Goal: Task Accomplishment & Management: Use online tool/utility

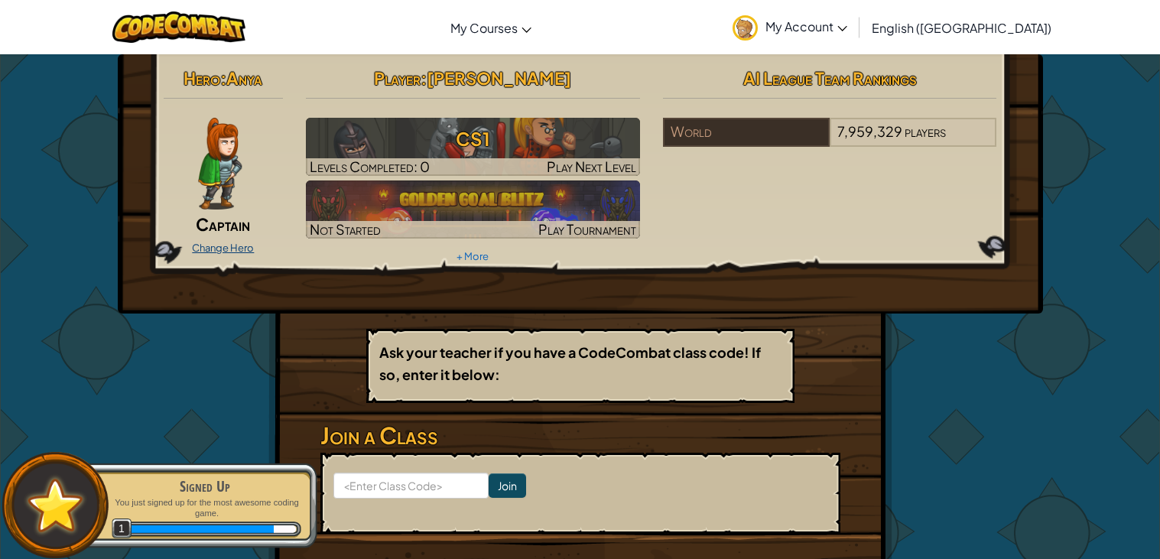
click at [203, 248] on link "Change Hero" at bounding box center [223, 248] width 62 height 12
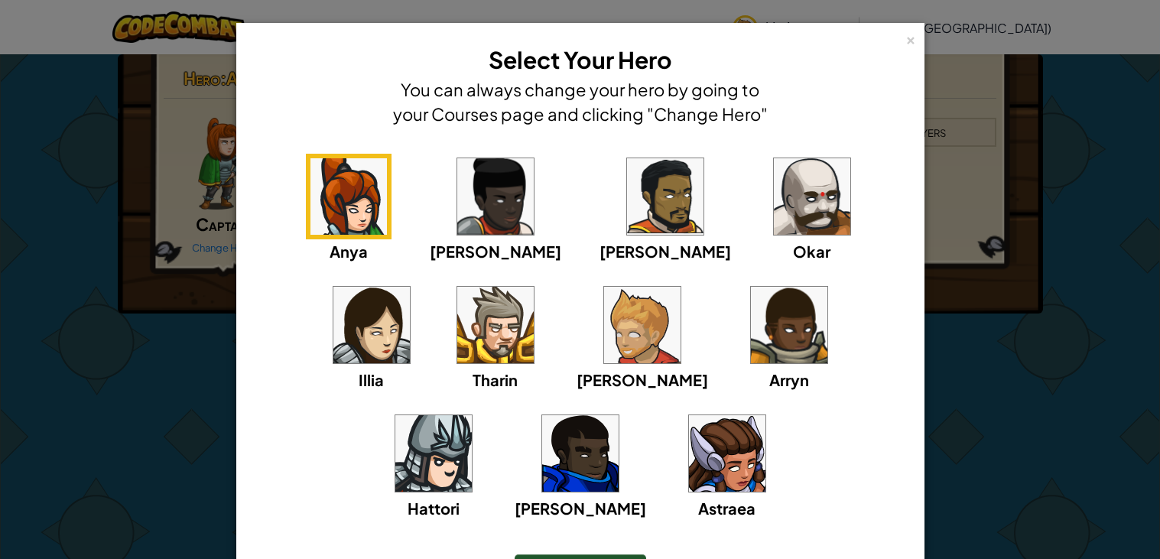
click at [604, 314] on img at bounding box center [642, 325] width 76 height 76
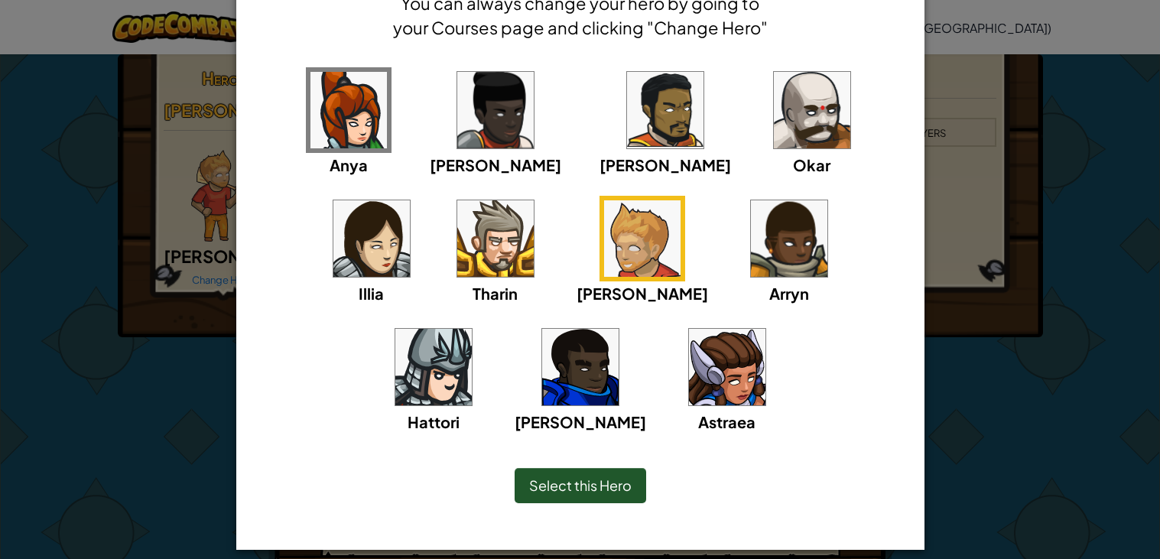
scroll to position [99, 0]
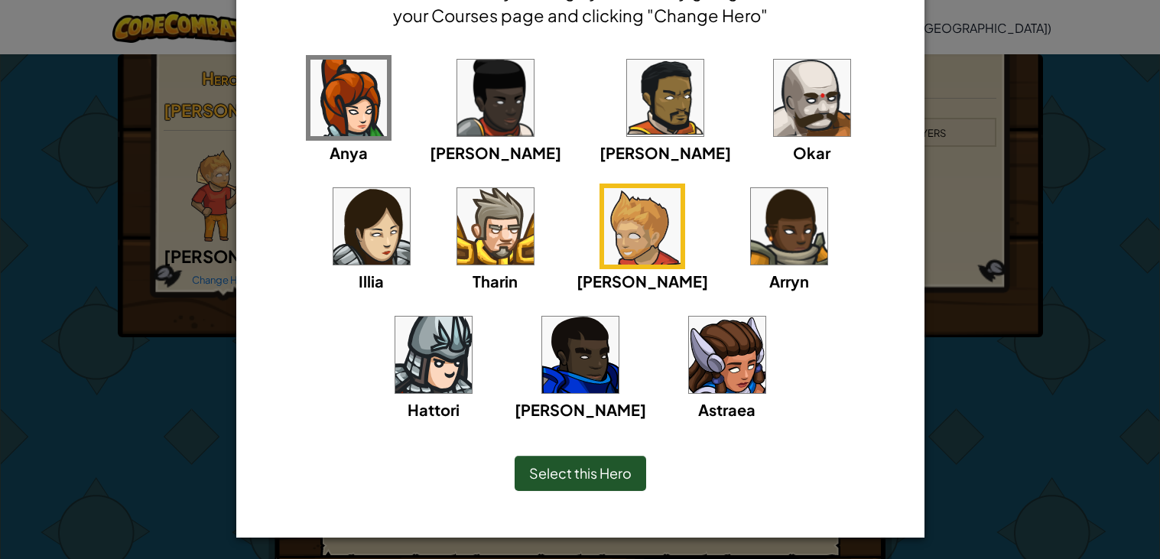
click at [595, 479] on span "Select this Hero" at bounding box center [580, 473] width 103 height 18
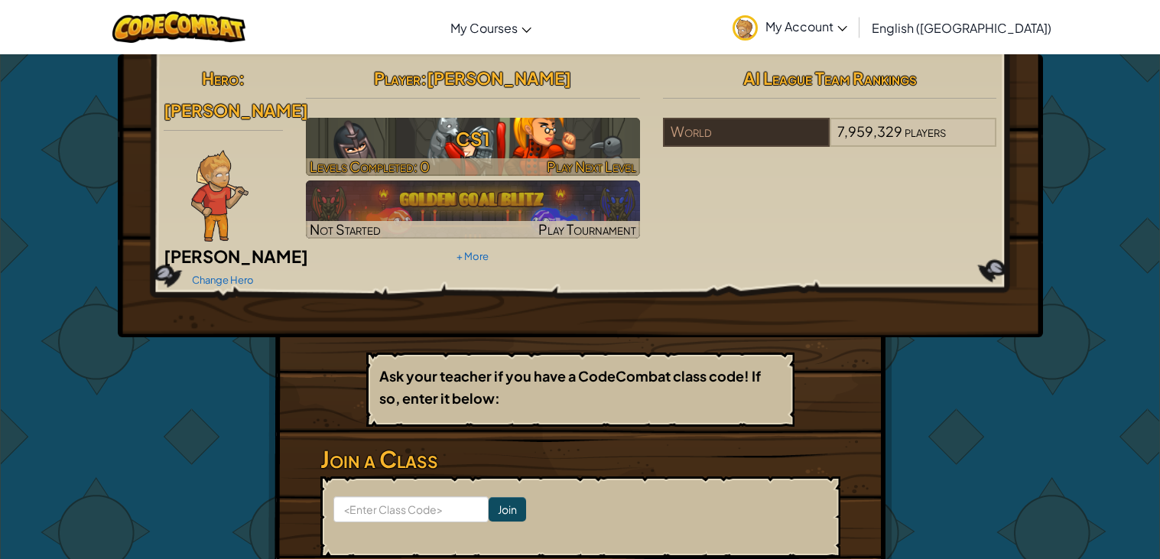
click at [604, 160] on span "Play Next Level" at bounding box center [592, 167] width 90 height 18
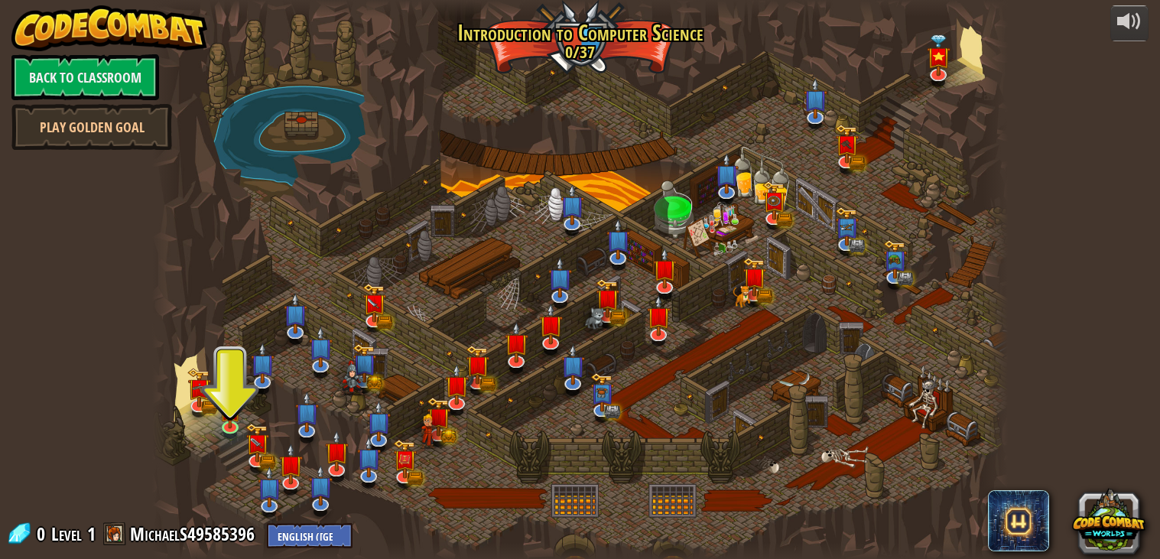
click at [228, 369] on div at bounding box center [580, 280] width 857 height 560
click at [227, 370] on div at bounding box center [580, 280] width 857 height 560
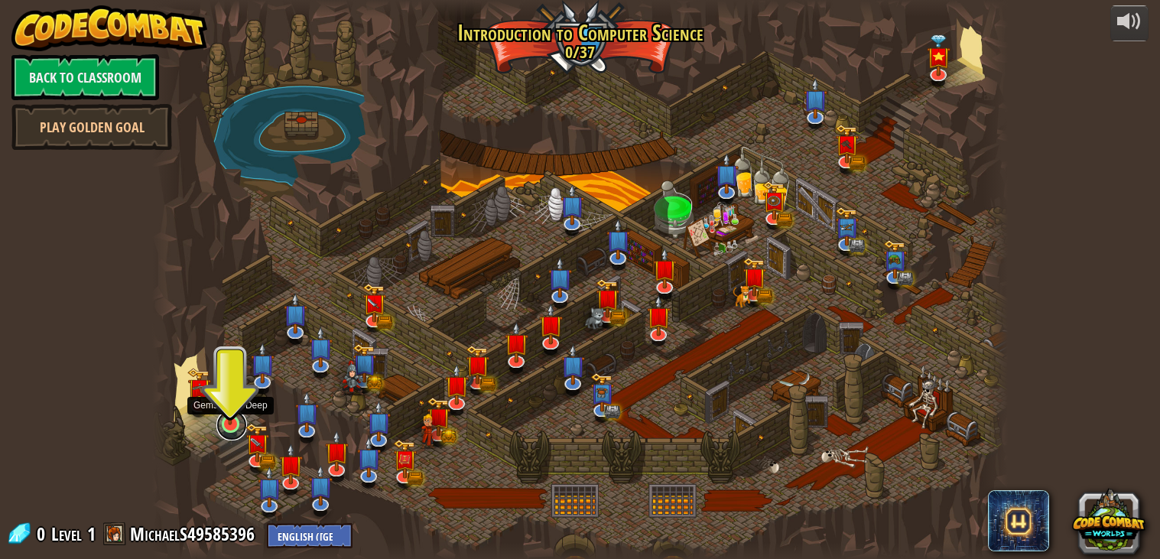
click at [229, 425] on link at bounding box center [231, 425] width 31 height 31
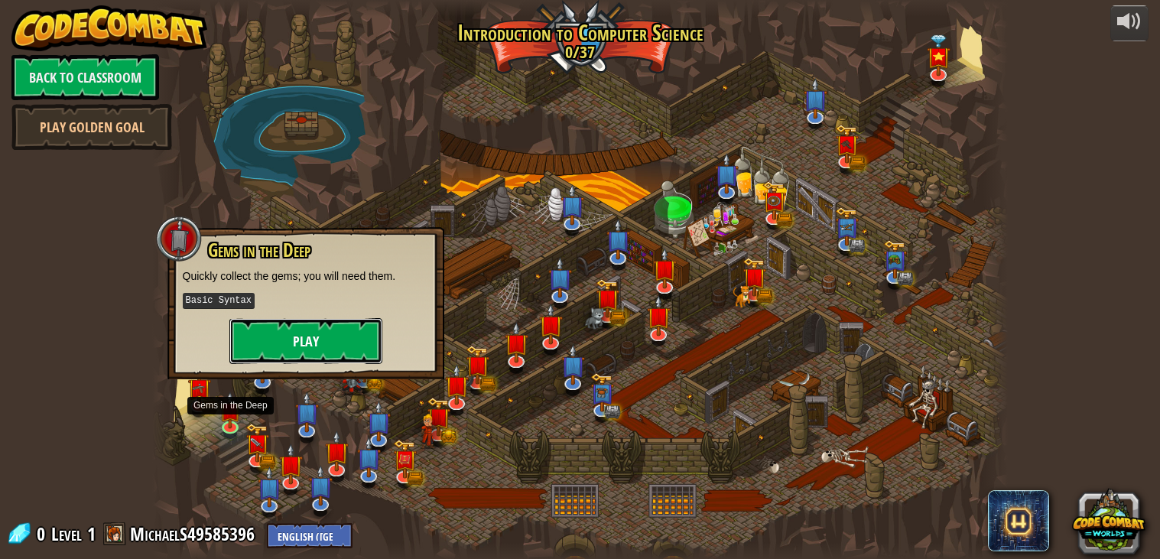
click at [266, 340] on button "Play" at bounding box center [305, 341] width 153 height 46
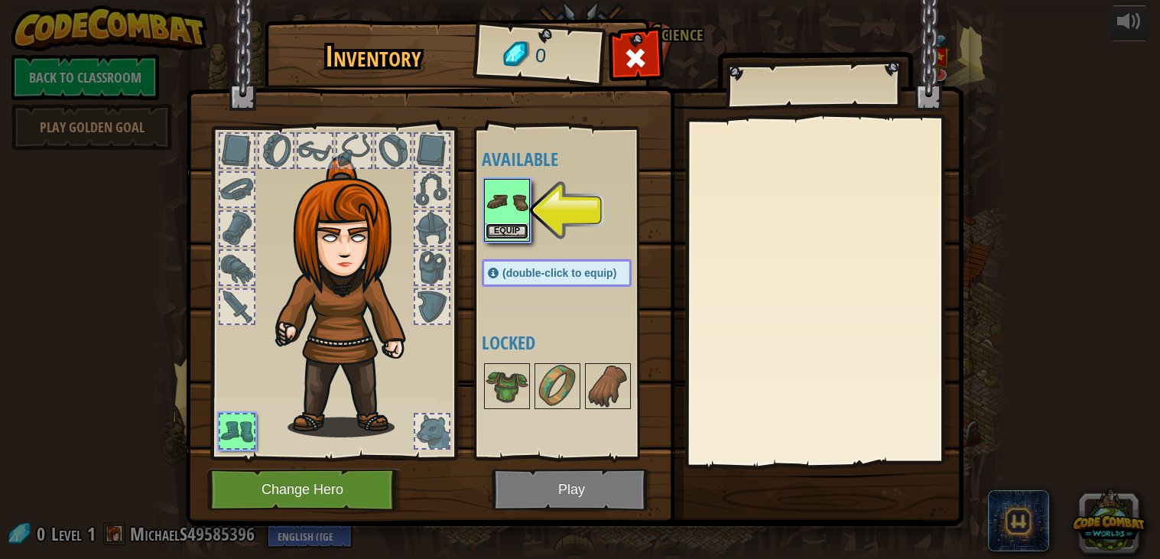
click at [495, 223] on button "Equip" at bounding box center [507, 231] width 43 height 16
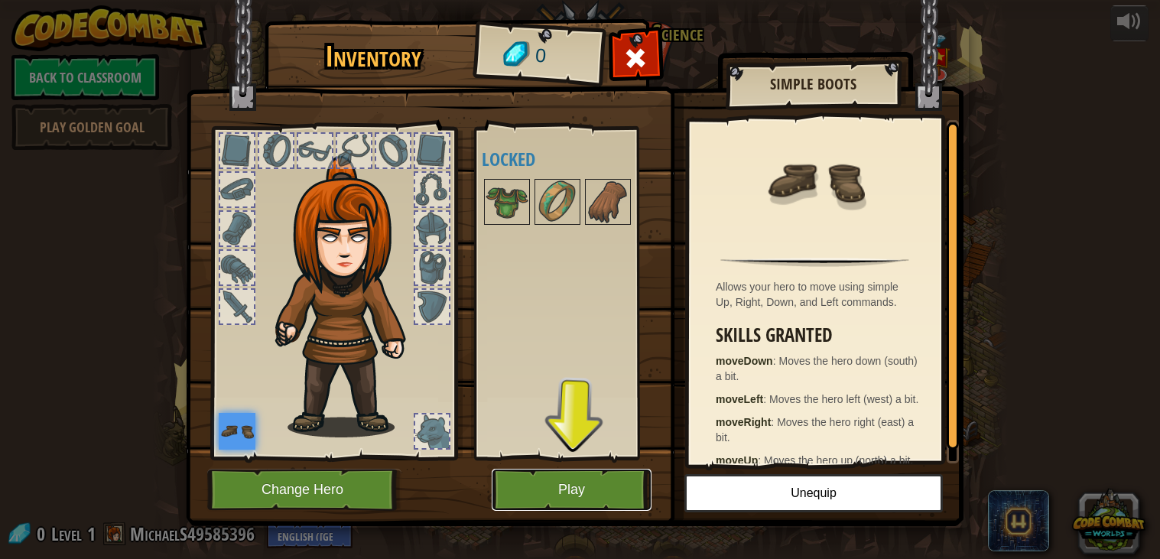
click at [553, 493] on button "Play" at bounding box center [572, 490] width 160 height 42
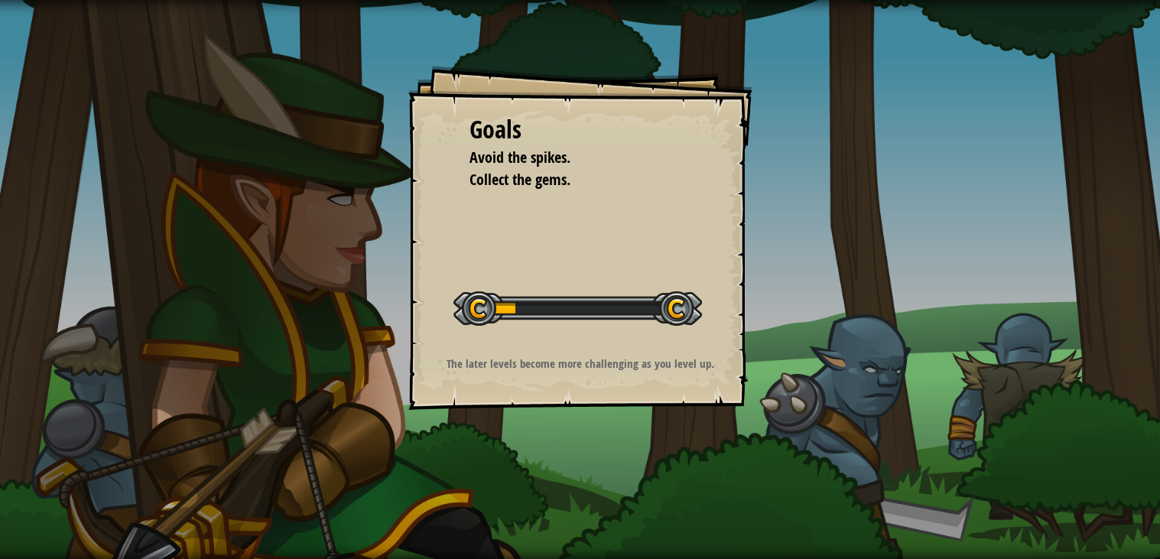
click at [473, 295] on div at bounding box center [578, 308] width 249 height 34
click at [505, 203] on div "Goals Avoid the spikes. Collect the gems. Start Level Error loading from server…" at bounding box center [580, 238] width 344 height 344
click at [516, 128] on div "Goals" at bounding box center [581, 129] width 222 height 35
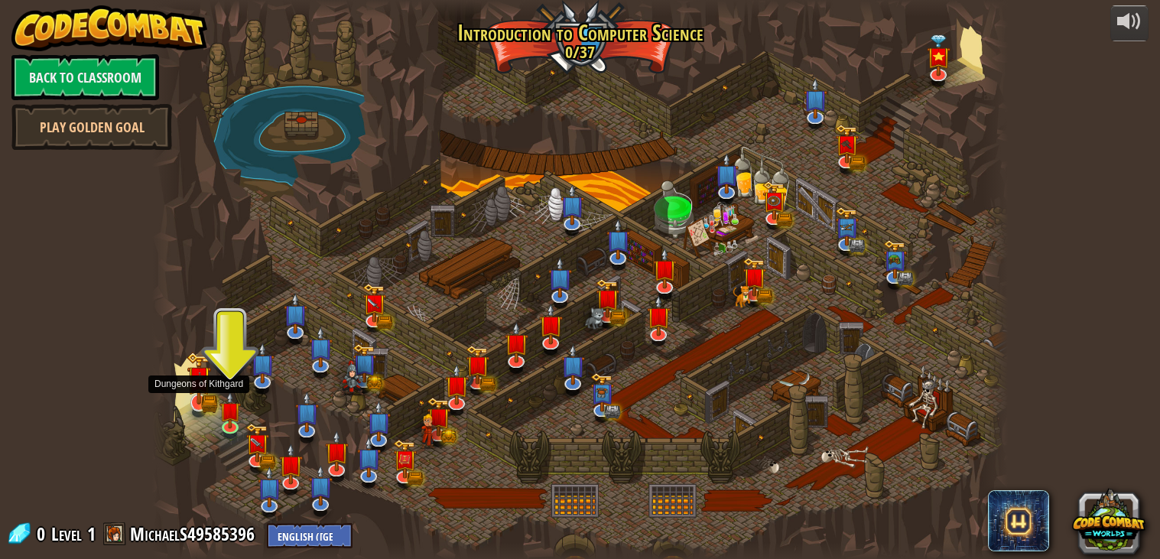
click at [197, 386] on img at bounding box center [199, 379] width 14 height 14
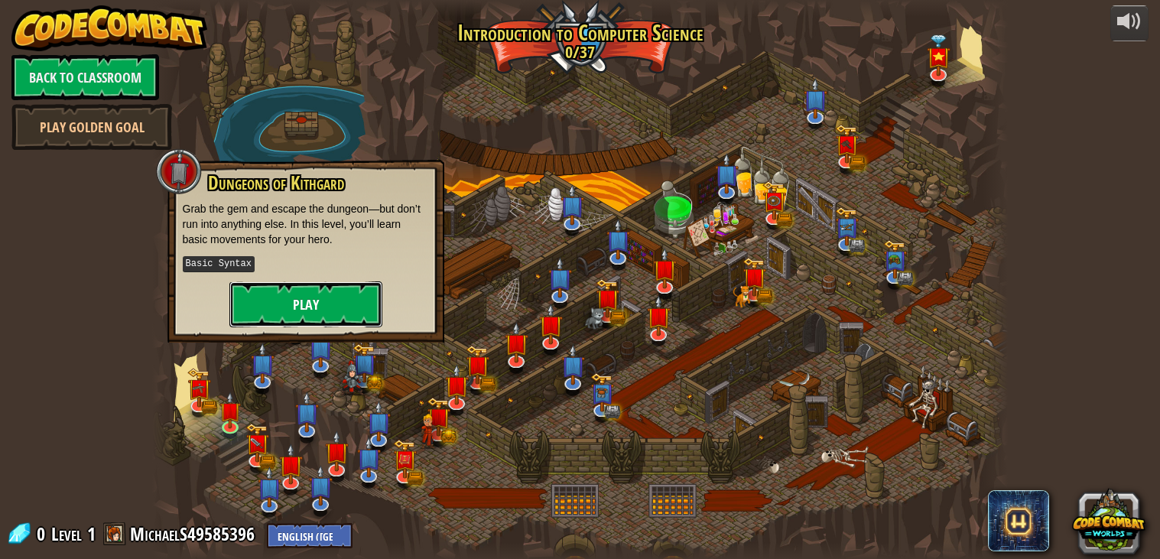
click at [301, 291] on button "Play" at bounding box center [305, 305] width 153 height 46
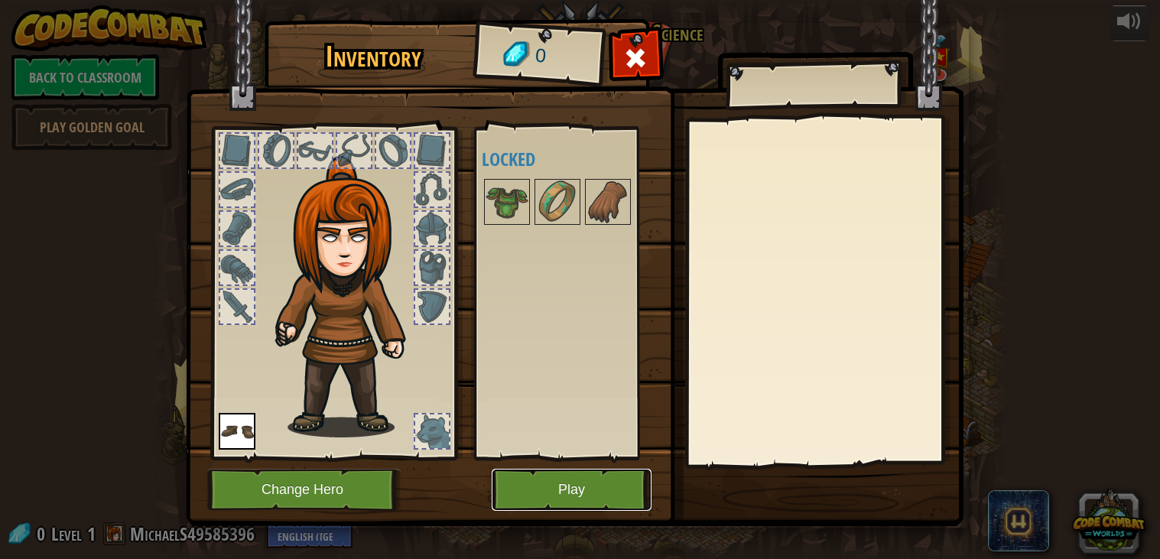
click at [542, 490] on button "Play" at bounding box center [572, 490] width 160 height 42
